Goal: Find specific page/section: Find specific page/section

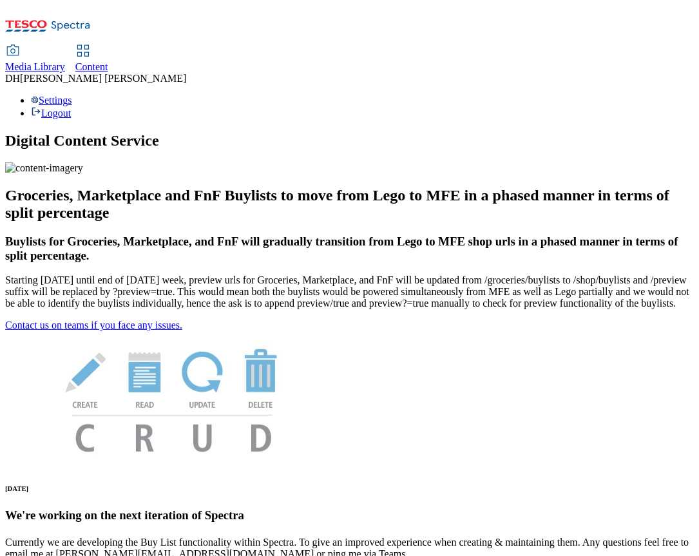
click at [65, 61] on span "Media Library" at bounding box center [35, 66] width 60 height 11
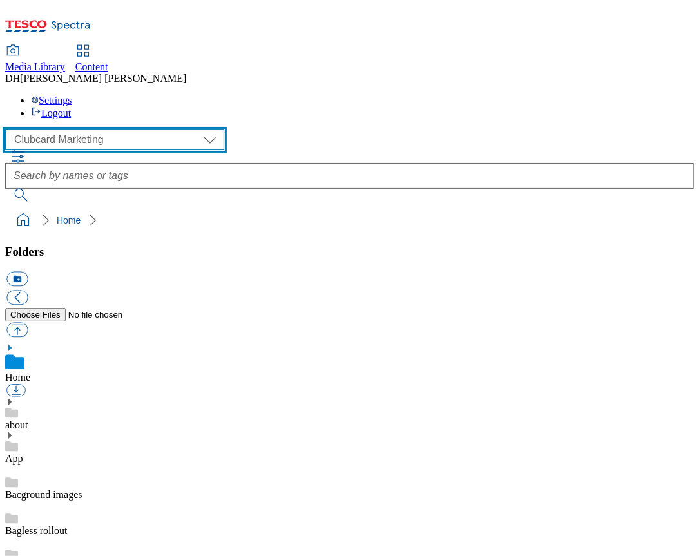
click at [78, 129] on select "Clubcard Marketing Demo Dotcom UK Emails GHS Marketing UK GHS Product UK GHS RO…" at bounding box center [114, 139] width 219 height 21
click at [9, 129] on select "Clubcard Marketing Demo Dotcom UK Emails GHS Marketing UK GHS Product UK GHS RO…" at bounding box center [114, 139] width 219 height 21
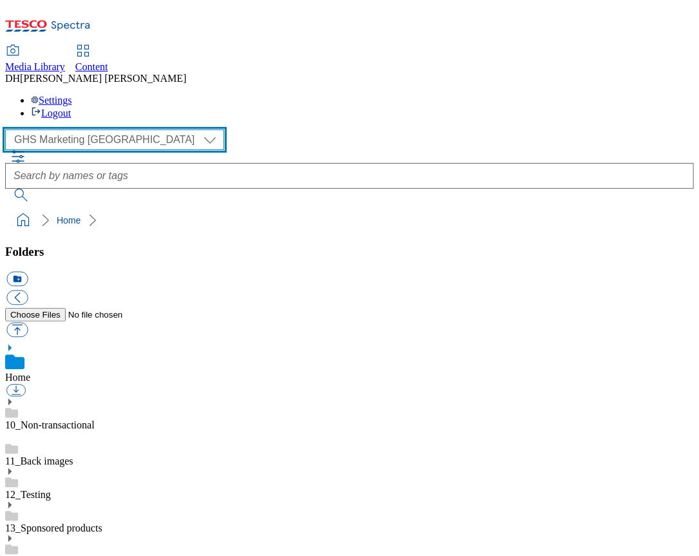
click at [64, 129] on select "Clubcard Marketing Demo Dotcom UK Emails GHS Marketing UK GHS Product UK GHS RO…" at bounding box center [114, 139] width 219 height 21
select select "flare-homepage"
click at [9, 129] on select "Clubcard Marketing Demo Dotcom UK Emails GHS Marketing UK GHS Product UK GHS RO…" at bounding box center [114, 139] width 219 height 21
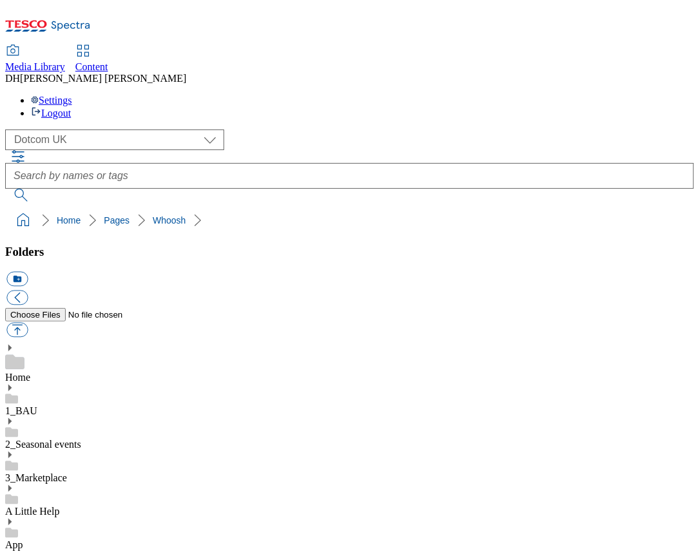
scroll to position [168, 0]
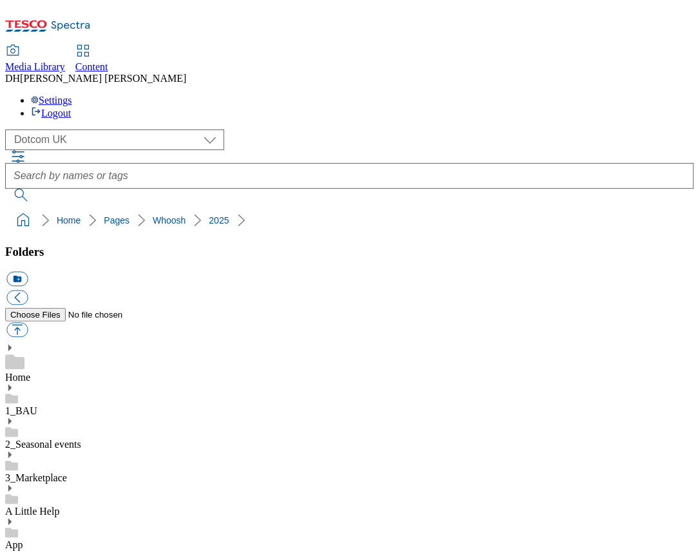
scroll to position [3, 0]
